Goal: Information Seeking & Learning: Stay updated

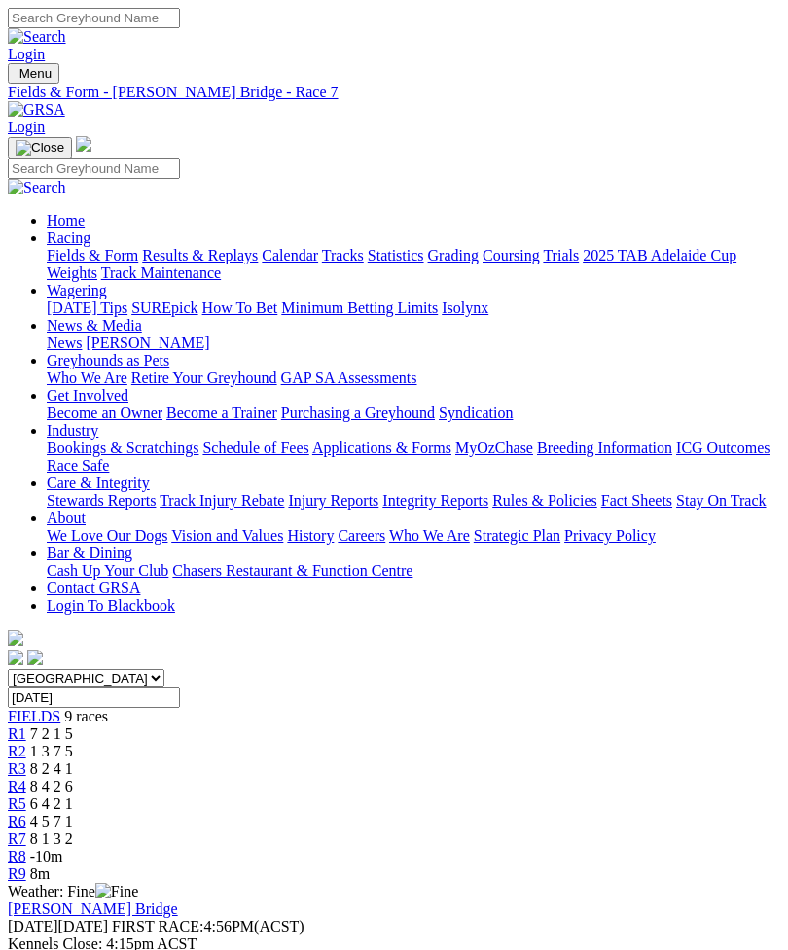
click at [180, 687] on input "[DATE]" at bounding box center [94, 697] width 172 height 20
type input "[DATE], [DATE]"
click at [105, 949] on link "Weights Report" at bounding box center [56, 961] width 97 height 17
click at [26, 865] on link "R9" at bounding box center [17, 873] width 18 height 17
click at [111, 949] on link "Stewards Report" at bounding box center [59, 961] width 103 height 17
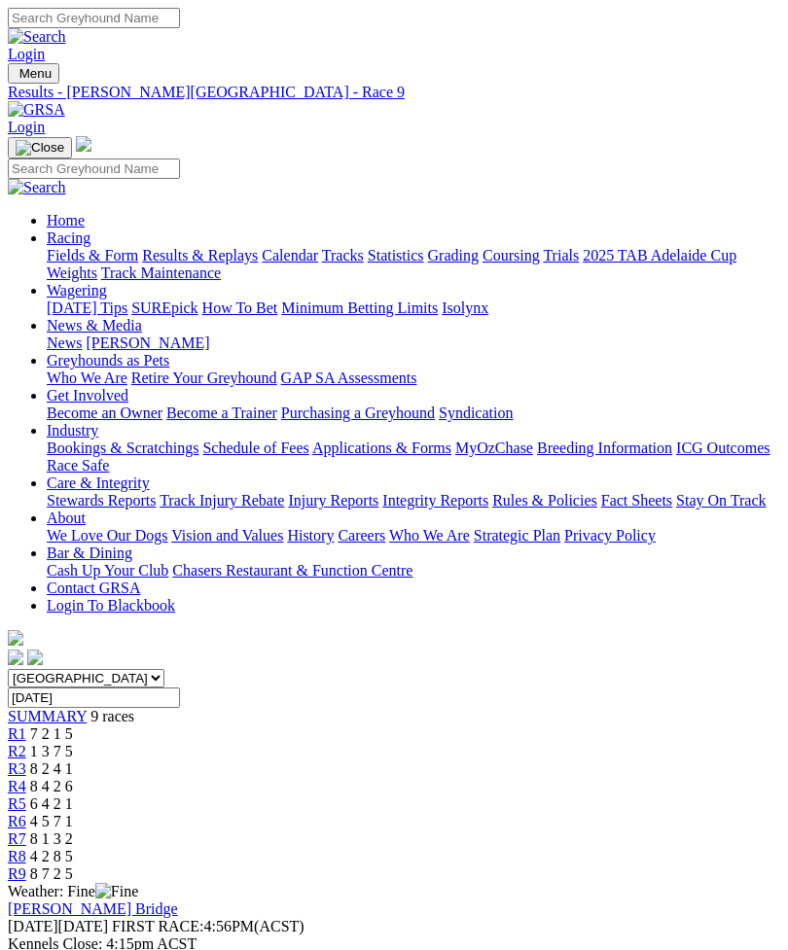
click at [16, 78] on img "Toggle navigation" at bounding box center [16, 78] width 0 height 0
click at [262, 264] on link "Calendar" at bounding box center [290, 255] width 56 height 17
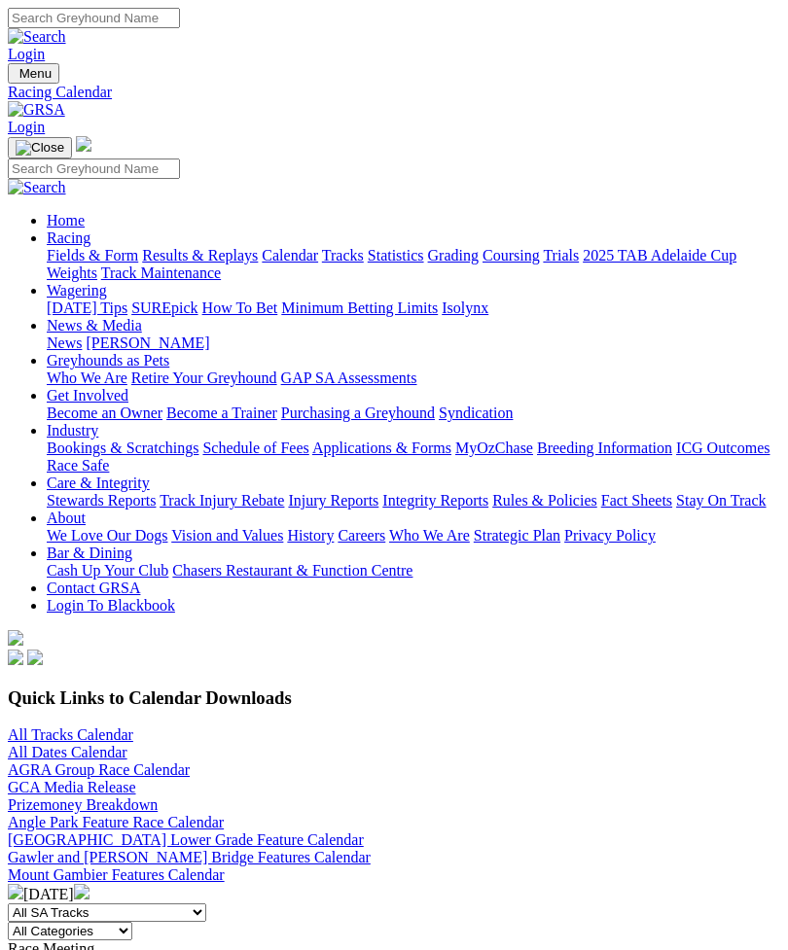
click at [115, 726] on div "All Tracks Calendar All Dates Calendar AGRA Group Race Calendar GCA Media Relea…" at bounding box center [394, 770] width 772 height 88
click at [62, 726] on link "All Tracks Calendar" at bounding box center [70, 734] width 125 height 17
